Goal: Find contact information: Find contact information

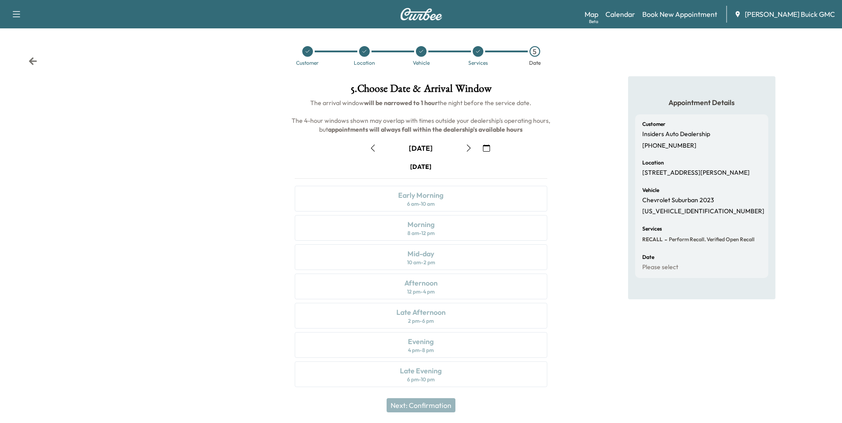
click at [612, 52] on div "Customer Location Vehicle Services 5 Date" at bounding box center [421, 56] width 842 height 41
click at [635, 14] on link "Calendar" at bounding box center [620, 14] width 30 height 11
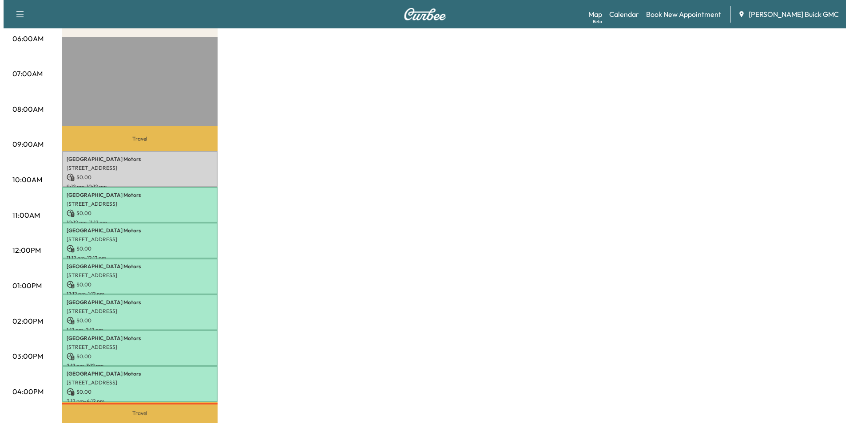
scroll to position [133, 0]
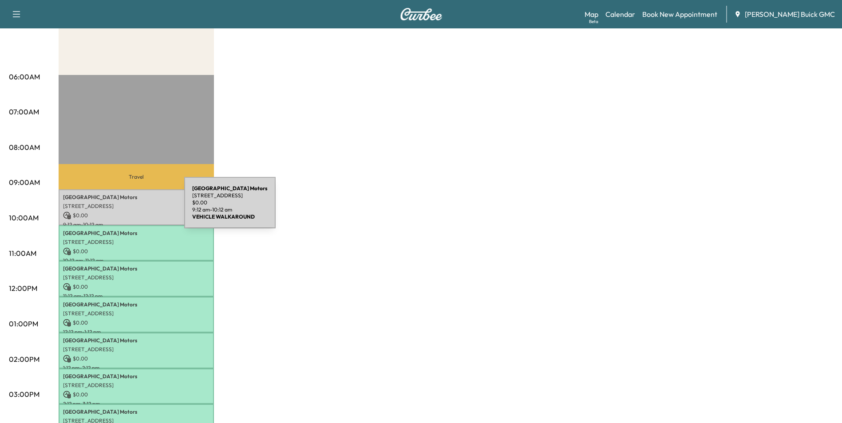
click at [118, 208] on p "[STREET_ADDRESS]" at bounding box center [136, 206] width 146 height 7
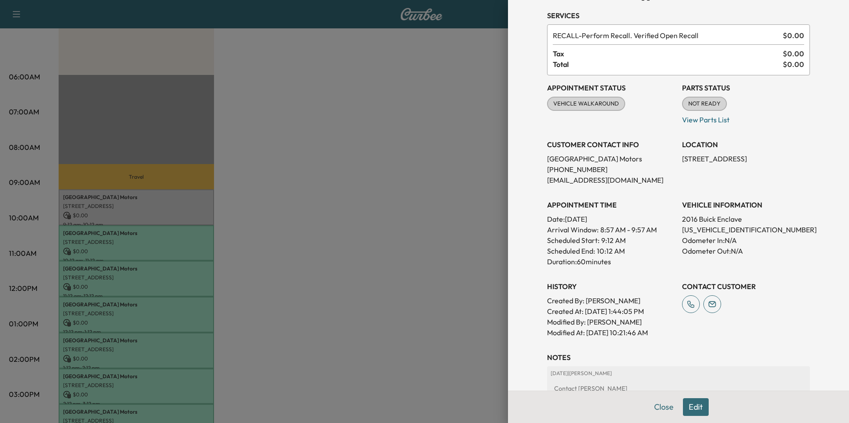
scroll to position [44, 0]
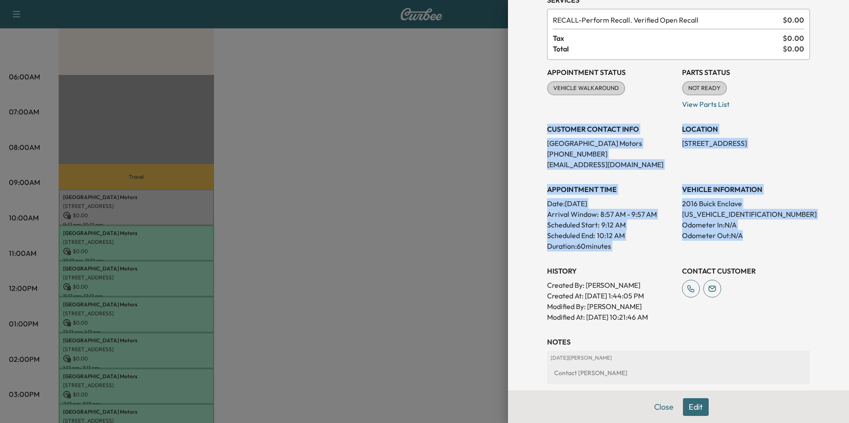
drag, startPoint x: 541, startPoint y: 128, endPoint x: 753, endPoint y: 237, distance: 238.0
click at [753, 237] on div "Appointment Status VEHICLE WALKAROUND Mark as Not Ready Parts Status NOT READY …" at bounding box center [678, 191] width 263 height 263
copy div "CUSTOMER CONTACT INFO Arlington Motors [PHONE_NUMBER] [EMAIL_ADDRESS][DOMAIN_NA…"
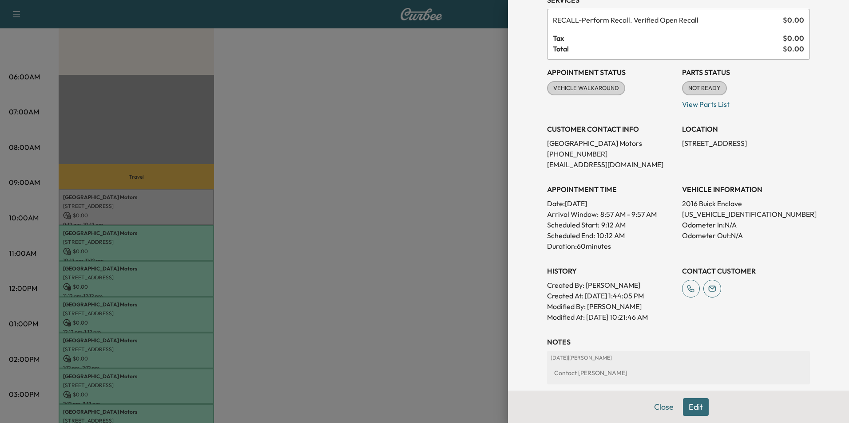
click at [387, 251] on div at bounding box center [424, 211] width 849 height 423
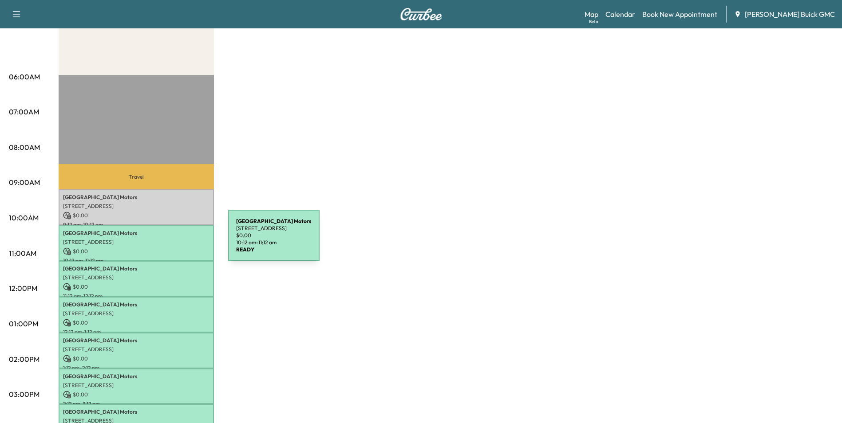
click at [162, 241] on p "[STREET_ADDRESS]" at bounding box center [136, 242] width 146 height 7
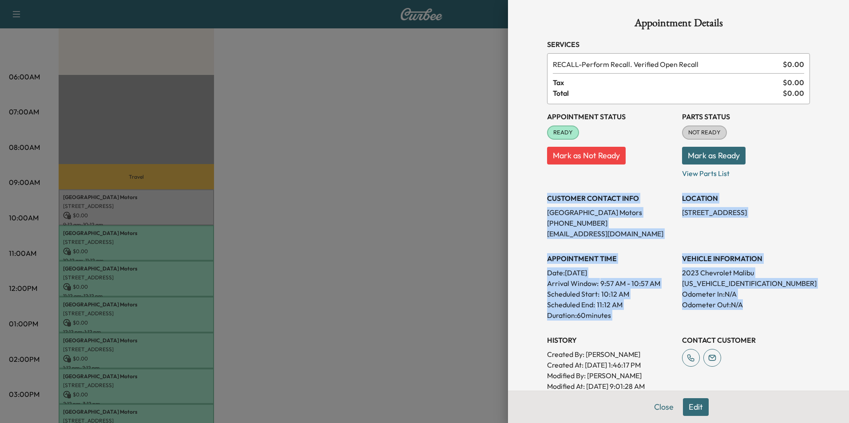
drag, startPoint x: 541, startPoint y: 198, endPoint x: 767, endPoint y: 303, distance: 248.8
click at [767, 303] on div "Appointment Status READY Mark as Not Ready Parts Status NOT READY Mark as Ready…" at bounding box center [678, 248] width 263 height 288
copy div "CUSTOMER CONTACT INFO Arlington Motors [PHONE_NUMBER] [EMAIL_ADDRESS][DOMAIN_NA…"
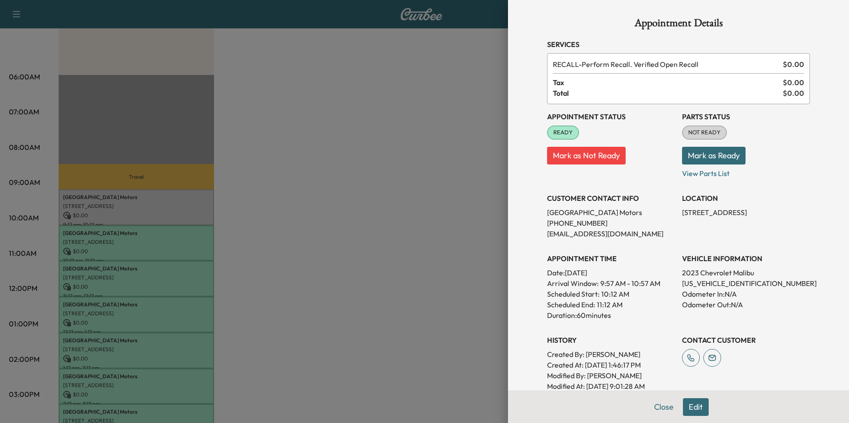
click at [319, 228] on div at bounding box center [424, 211] width 849 height 423
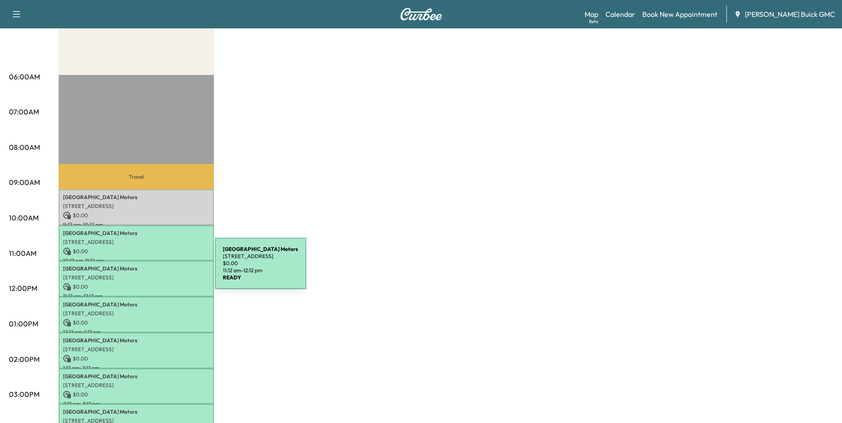
click at [148, 269] on p "Arlington Motors" at bounding box center [136, 268] width 146 height 7
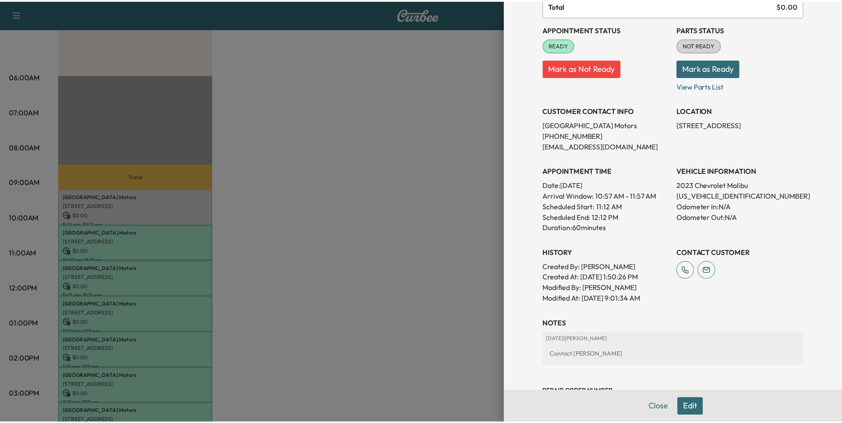
scroll to position [89, 0]
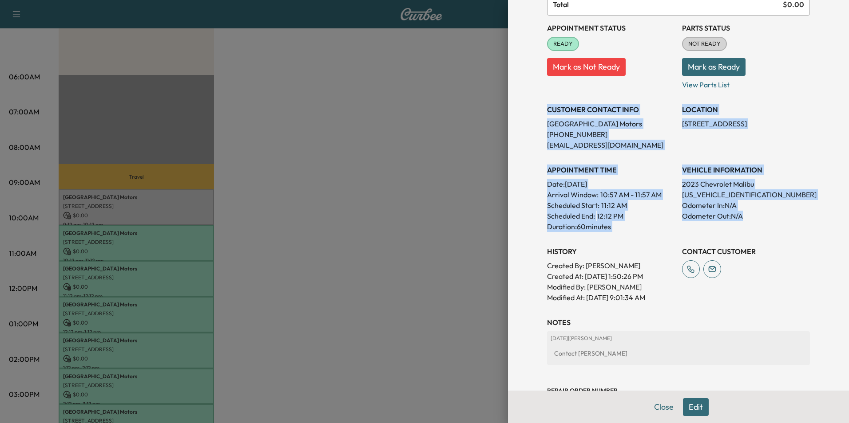
drag, startPoint x: 541, startPoint y: 108, endPoint x: 765, endPoint y: 224, distance: 252.7
click at [765, 224] on div "Appointment Status READY Mark as Not Ready Parts Status NOT READY Mark as Ready…" at bounding box center [678, 160] width 263 height 288
copy div "CUSTOMER CONTACT INFO Arlington Motors [PHONE_NUMBER] [EMAIL_ADDRESS][DOMAIN_NA…"
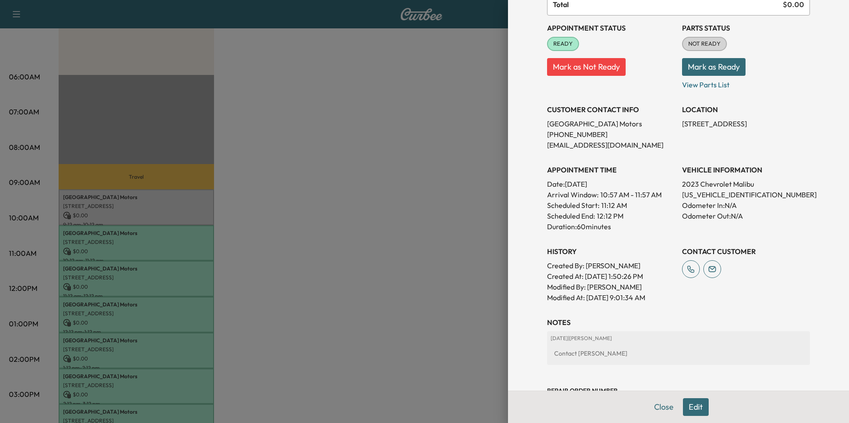
click at [341, 278] on div at bounding box center [424, 211] width 849 height 423
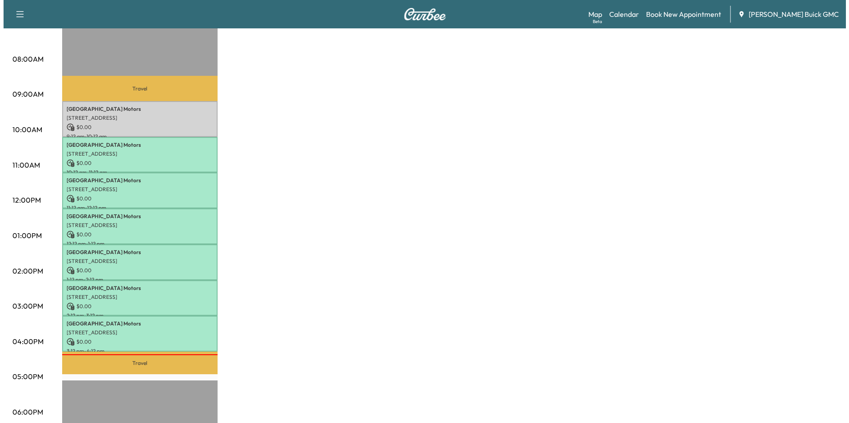
scroll to position [222, 0]
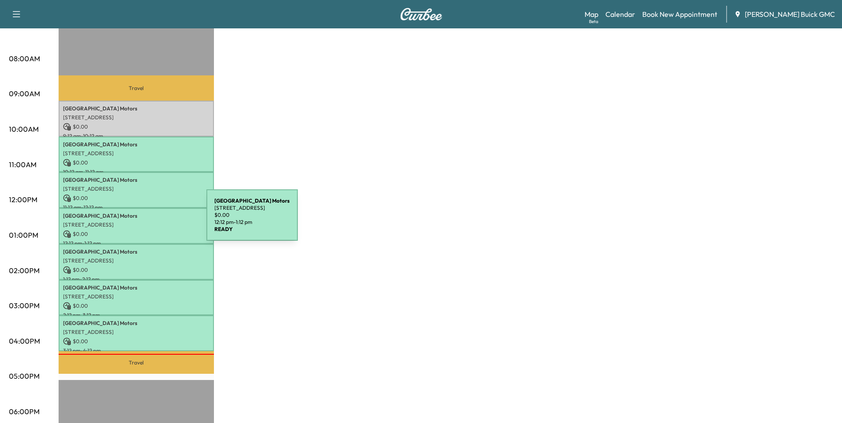
click at [140, 221] on p "[STREET_ADDRESS]" at bounding box center [136, 224] width 146 height 7
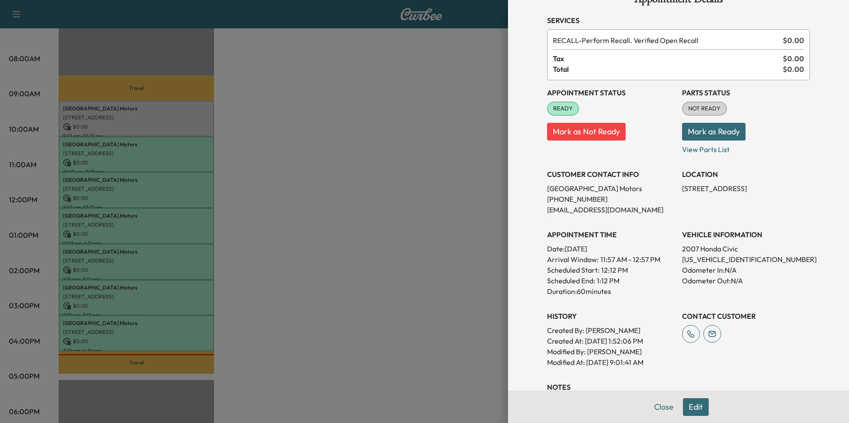
scroll to position [44, 0]
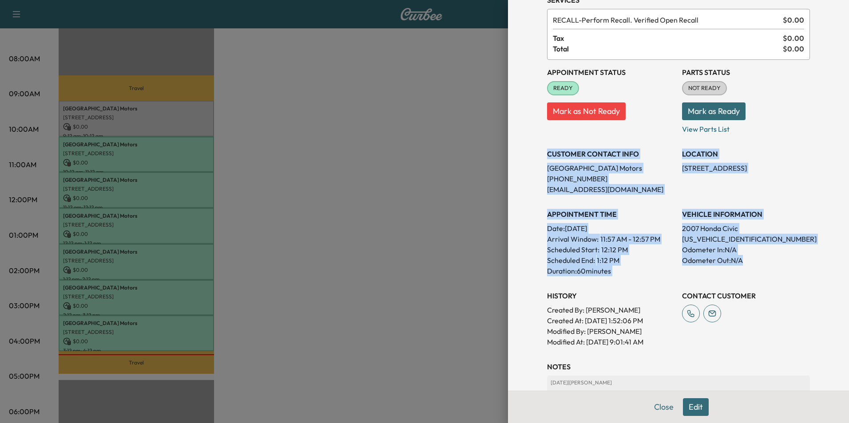
drag, startPoint x: 541, startPoint y: 152, endPoint x: 766, endPoint y: 263, distance: 250.5
click at [766, 263] on div "Appointment Status READY Mark as Not Ready Parts Status NOT READY Mark as Ready…" at bounding box center [678, 204] width 263 height 288
copy div "CUSTOMER CONTACT INFO Arlington Motors [PHONE_NUMBER] [EMAIL_ADDRESS][DOMAIN_NA…"
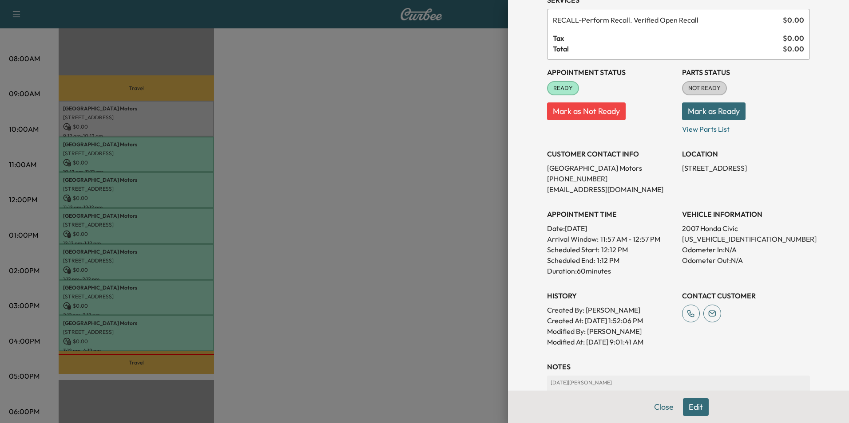
click at [325, 315] on div at bounding box center [424, 211] width 849 height 423
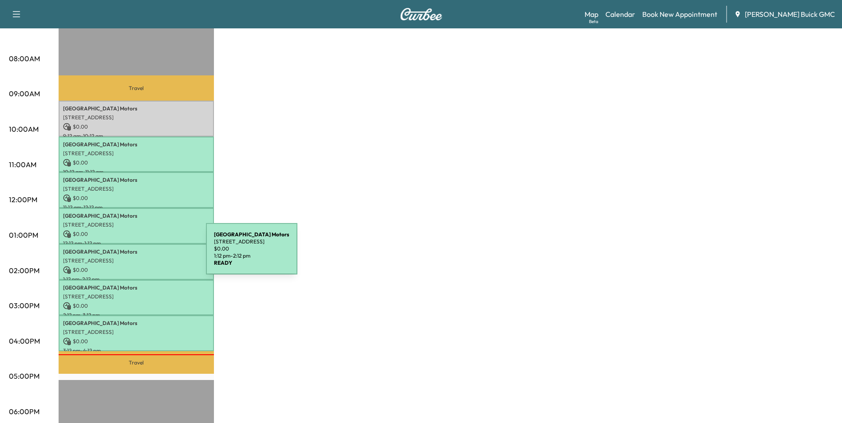
click at [139, 257] on p "[STREET_ADDRESS]" at bounding box center [136, 260] width 146 height 7
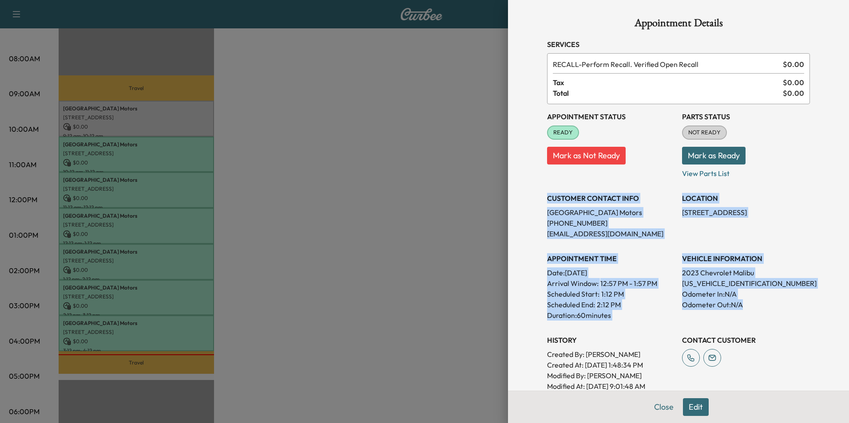
drag, startPoint x: 541, startPoint y: 197, endPoint x: 761, endPoint y: 308, distance: 247.1
click at [761, 308] on div "Appointment Status READY Mark as Not Ready Parts Status NOT READY Mark as Ready…" at bounding box center [678, 248] width 263 height 288
copy div "CUSTOMER CONTACT INFO Arlington Motors [PHONE_NUMBER] [EMAIL_ADDRESS][DOMAIN_NA…"
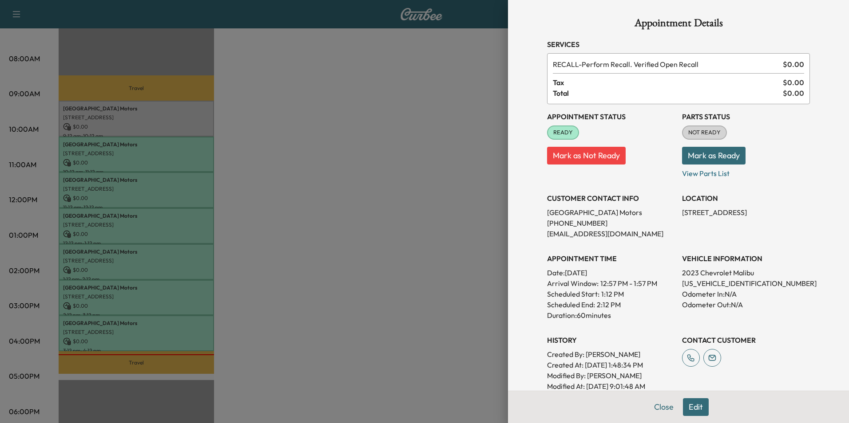
click at [365, 245] on div at bounding box center [424, 211] width 849 height 423
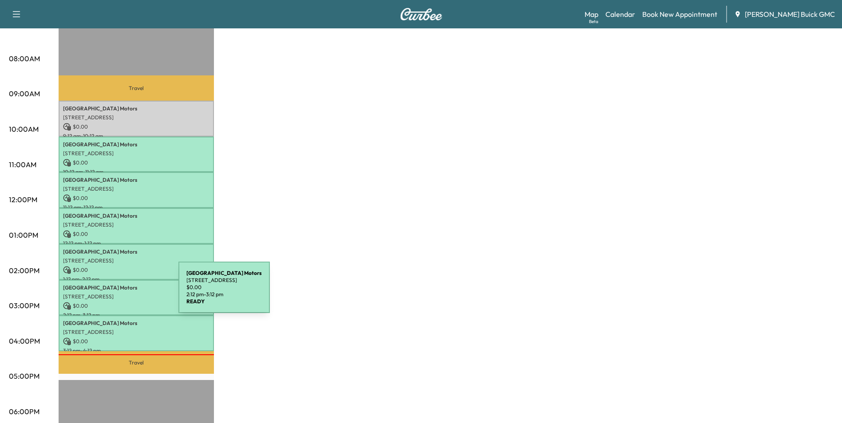
click at [112, 293] on p "[STREET_ADDRESS]" at bounding box center [136, 296] width 146 height 7
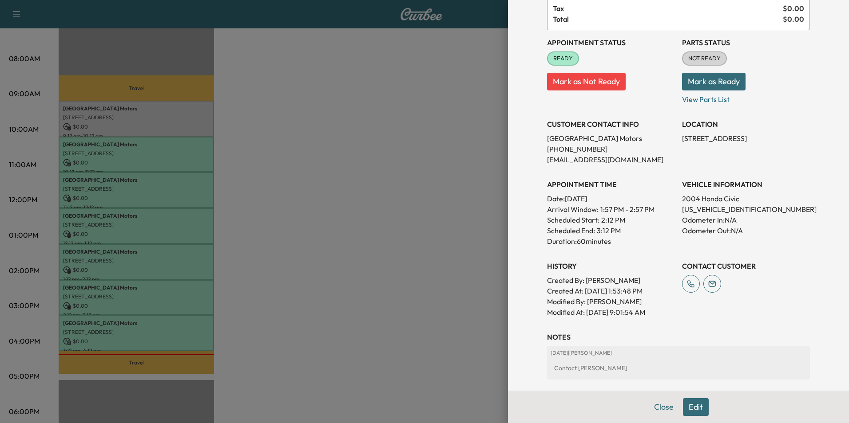
scroll to position [89, 0]
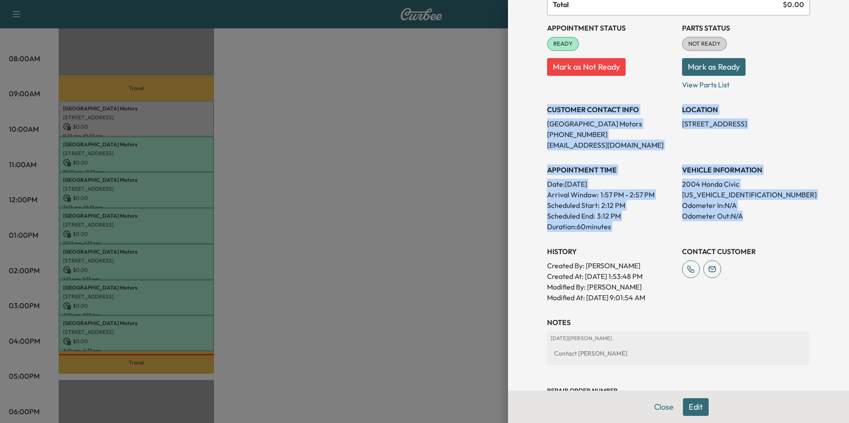
drag, startPoint x: 550, startPoint y: 136, endPoint x: 758, endPoint y: 217, distance: 222.6
click at [758, 217] on div "Appointment Status READY Mark as Not Ready Parts Status NOT READY Mark as Ready…" at bounding box center [678, 160] width 263 height 288
copy div "CUSTOMER CONTACT INFO Arlington Motors [PHONE_NUMBER] [EMAIL_ADDRESS][DOMAIN_NA…"
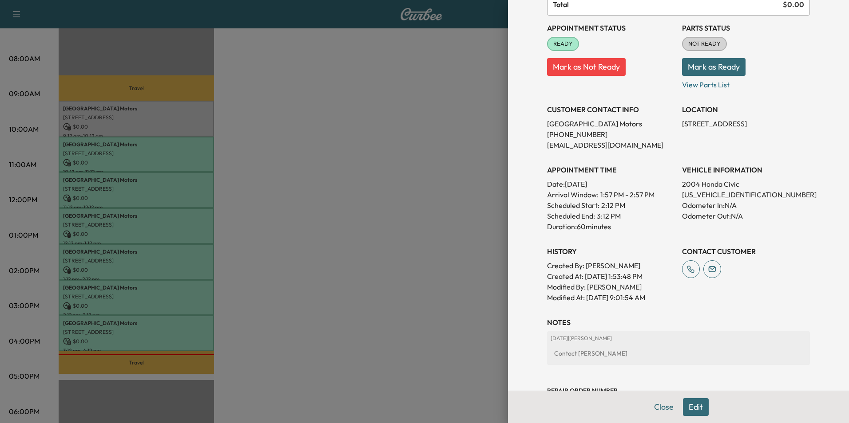
click at [264, 302] on div at bounding box center [424, 211] width 849 height 423
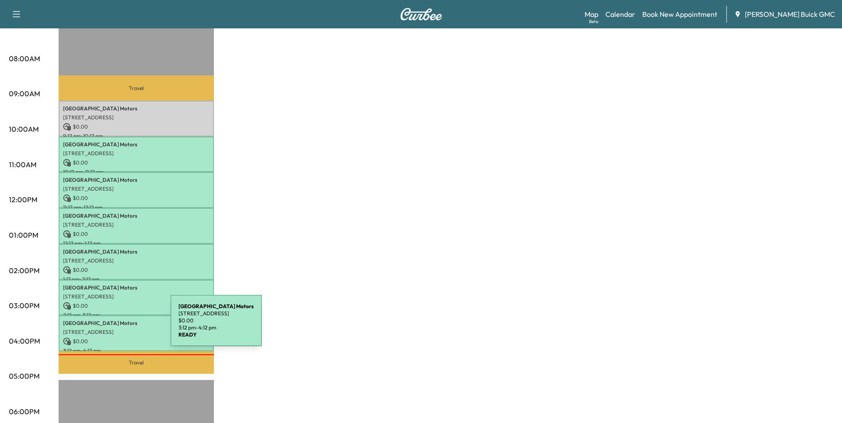
click at [104, 329] on p "[STREET_ADDRESS]" at bounding box center [136, 332] width 146 height 7
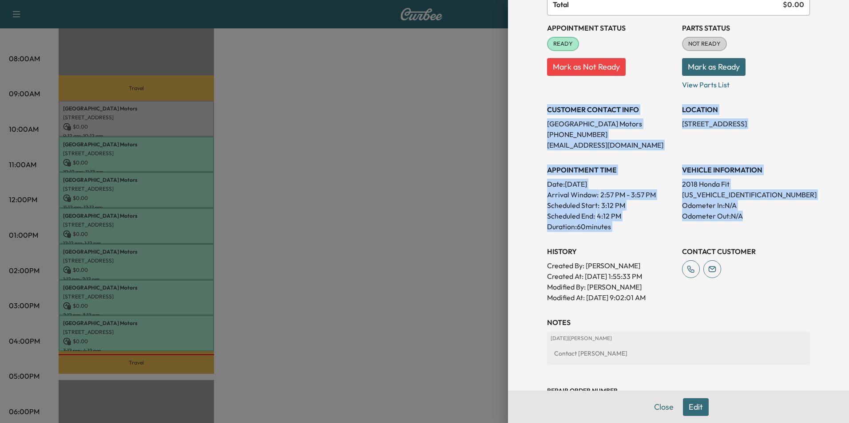
drag, startPoint x: 541, startPoint y: 109, endPoint x: 765, endPoint y: 225, distance: 253.1
click at [765, 225] on div "Appointment Status READY Mark as Not Ready Parts Status NOT READY Mark as Ready…" at bounding box center [678, 160] width 263 height 288
copy div "CUSTOMER CONTACT INFO Arlington Motors [PHONE_NUMBER] [EMAIL_ADDRESS][DOMAIN_NA…"
